Goal: Transaction & Acquisition: Subscribe to service/newsletter

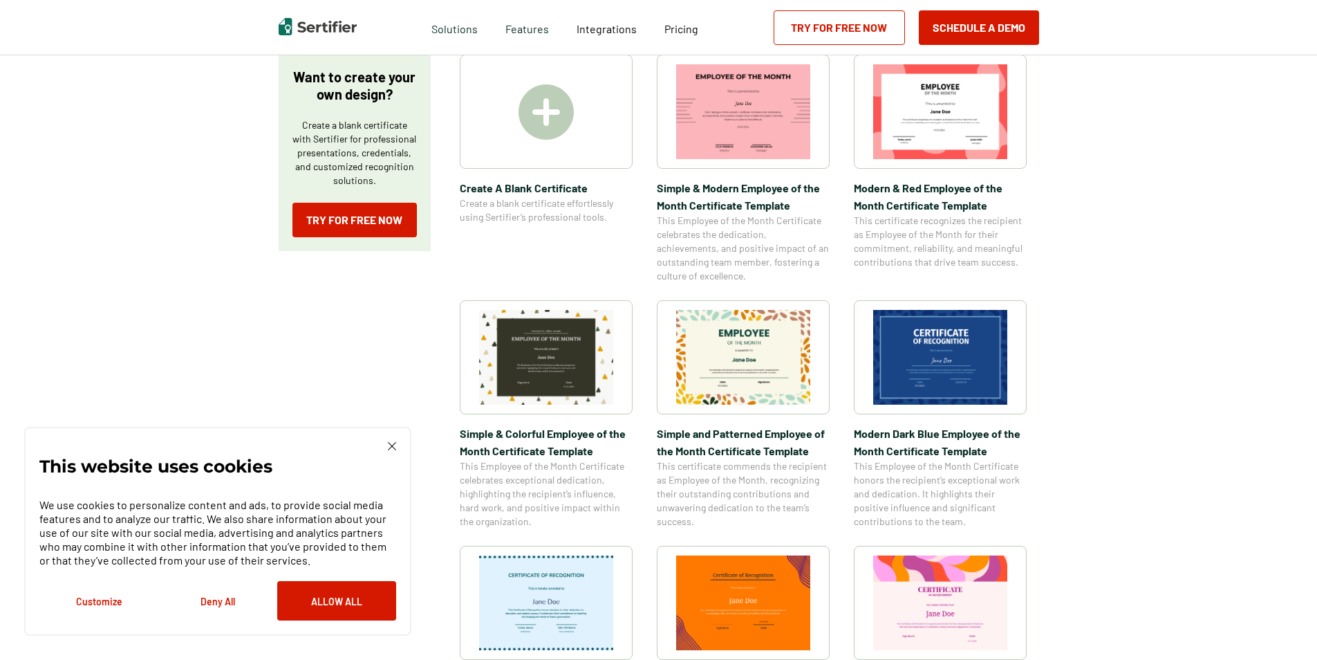
scroll to position [277, 0]
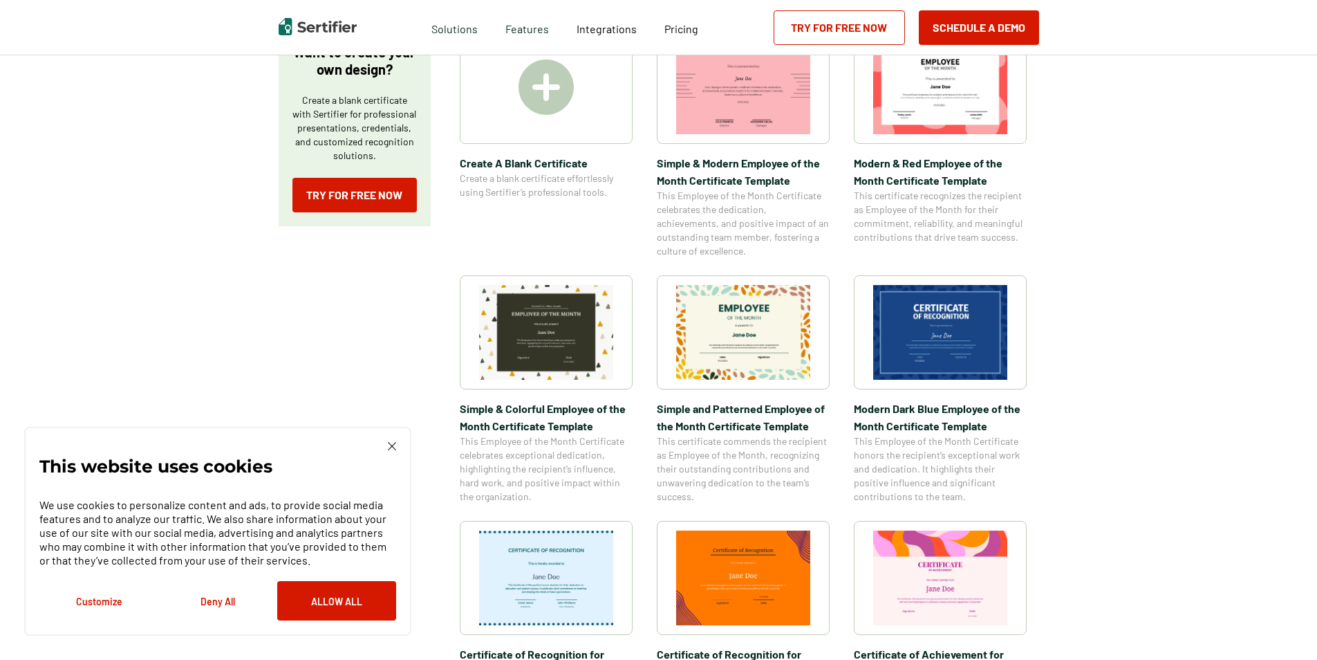
click at [941, 316] on img at bounding box center [940, 332] width 134 height 95
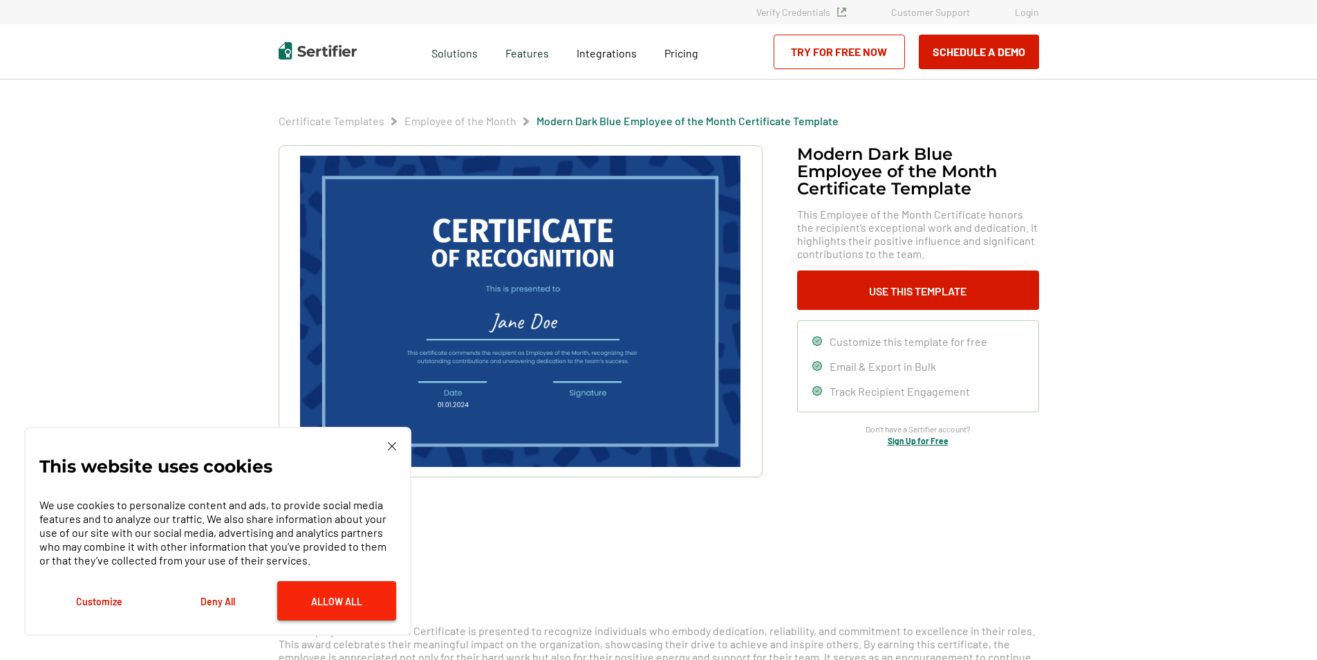
click at [310, 602] on button "Allow All" at bounding box center [336, 600] width 119 height 39
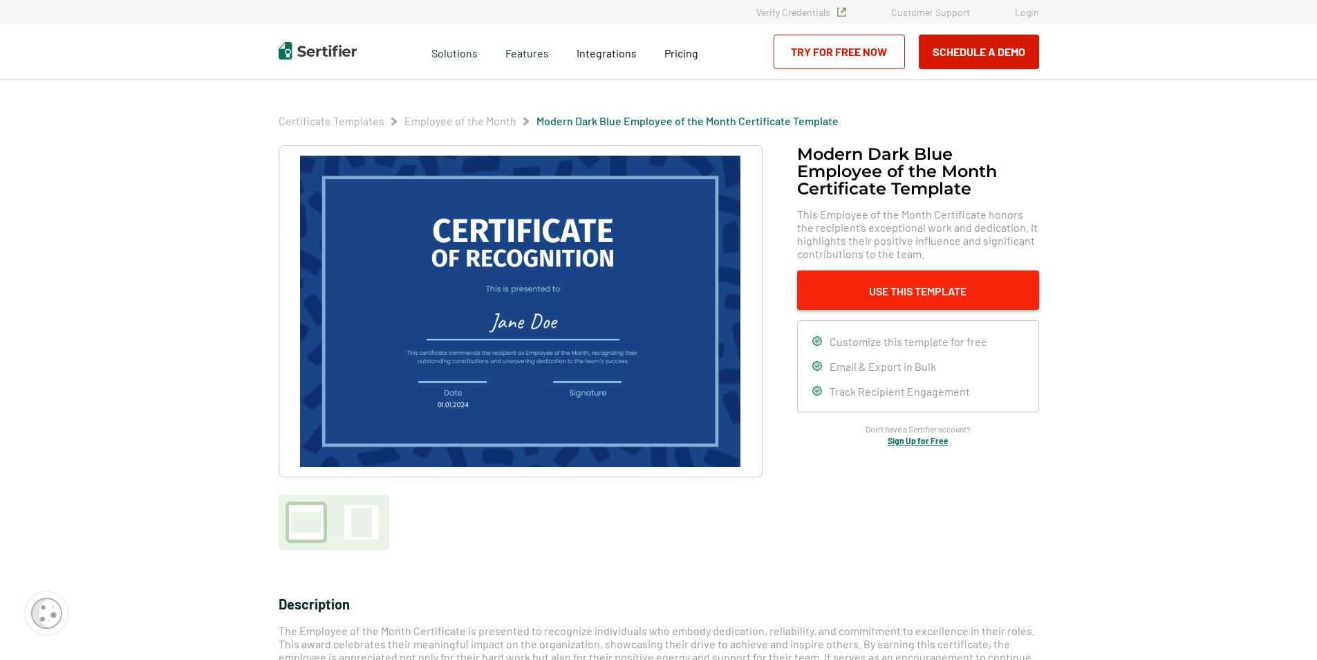
click at [902, 292] on button "Use This Template" at bounding box center [918, 289] width 242 height 39
click at [835, 53] on link "Try for Free Now" at bounding box center [839, 52] width 131 height 35
